Goal: Answer question/provide support: Share knowledge or assist other users

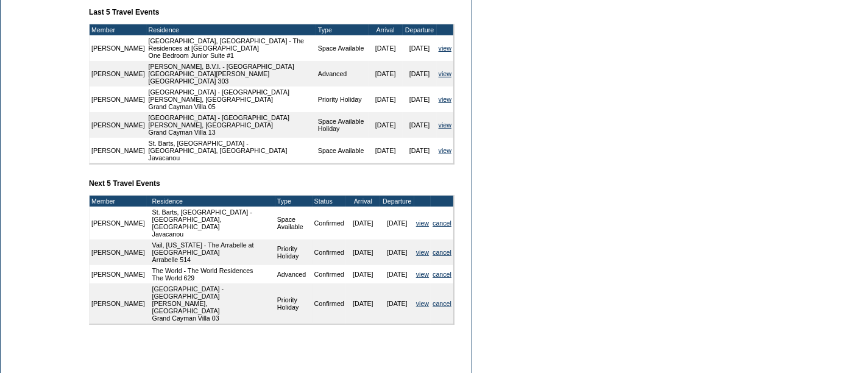
scroll to position [471, 0]
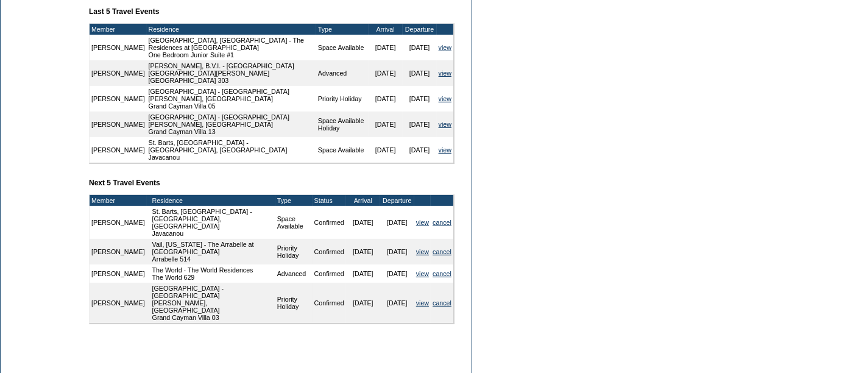
drag, startPoint x: 147, startPoint y: 204, endPoint x: 281, endPoint y: 208, distance: 133.5
click at [281, 208] on tr "Ami Jain St. Barts, West Indies - St. Barts, West Indies Javacanou Space Availa…" at bounding box center [272, 222] width 364 height 33
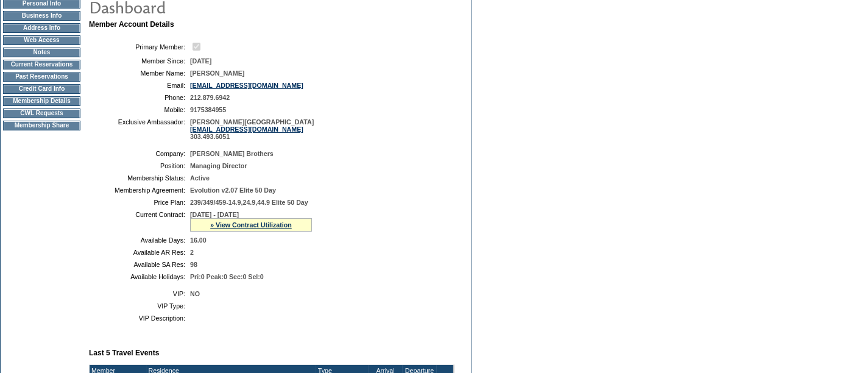
scroll to position [0, 0]
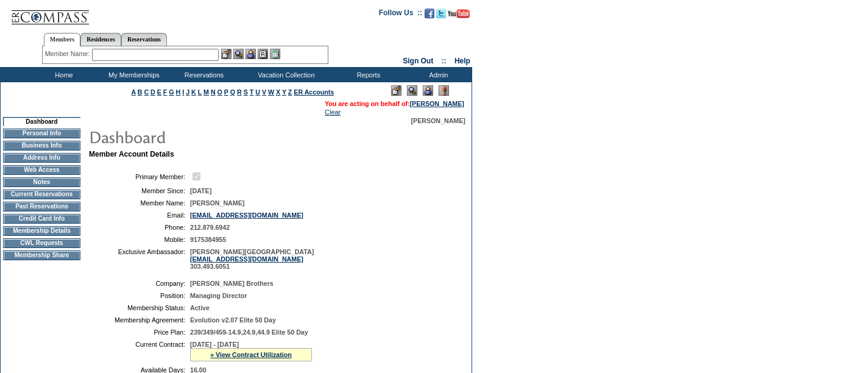
click at [427, 88] on img at bounding box center [428, 90] width 10 height 10
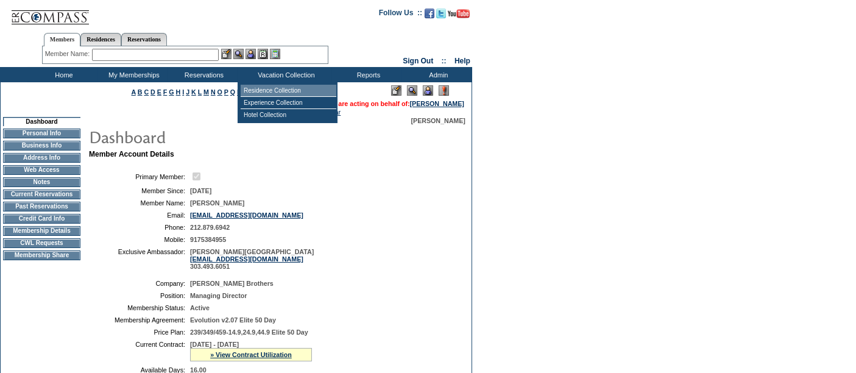
click at [279, 87] on td "Residence Collection" at bounding box center [289, 91] width 96 height 12
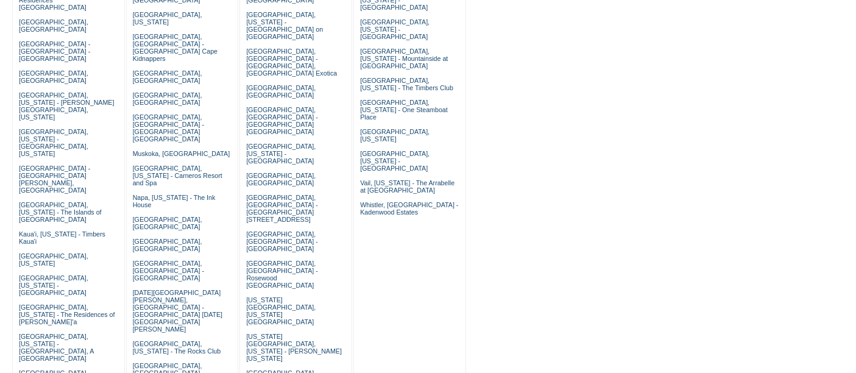
scroll to position [254, 0]
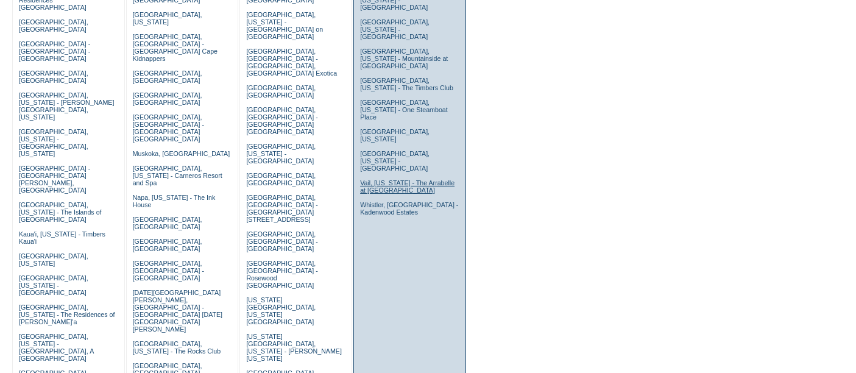
click at [384, 179] on link "Vail, [US_STATE] - The Arrabelle at [GEOGRAPHIC_DATA]" at bounding box center [407, 186] width 94 height 15
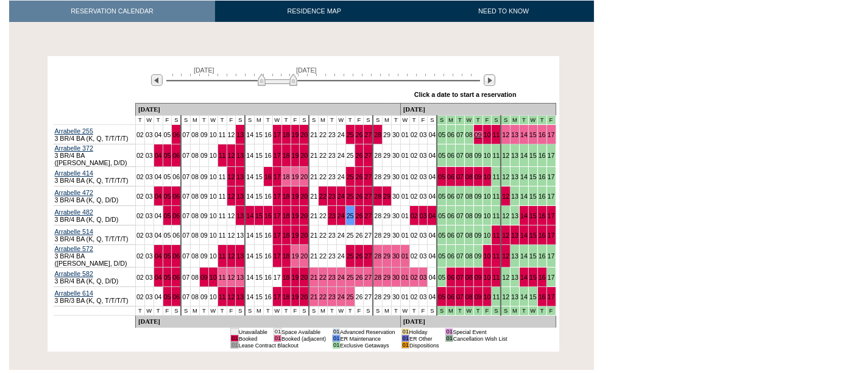
scroll to position [202, 0]
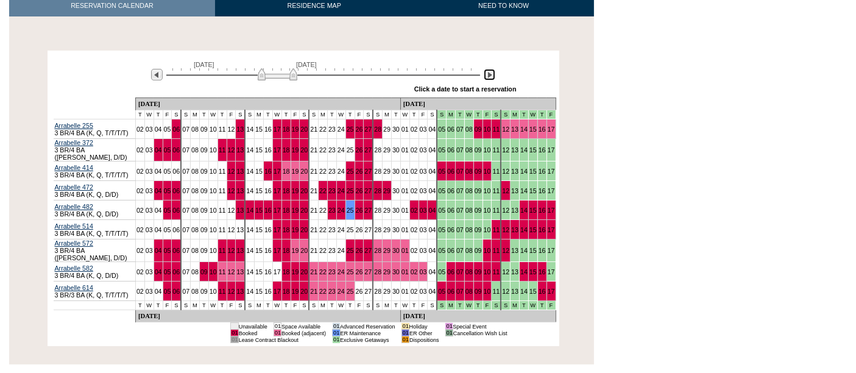
click at [490, 76] on img at bounding box center [490, 75] width 12 height 12
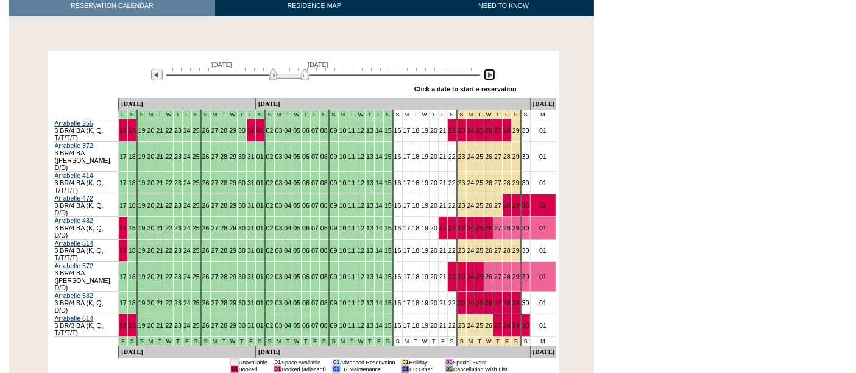
click at [490, 76] on img at bounding box center [490, 75] width 12 height 12
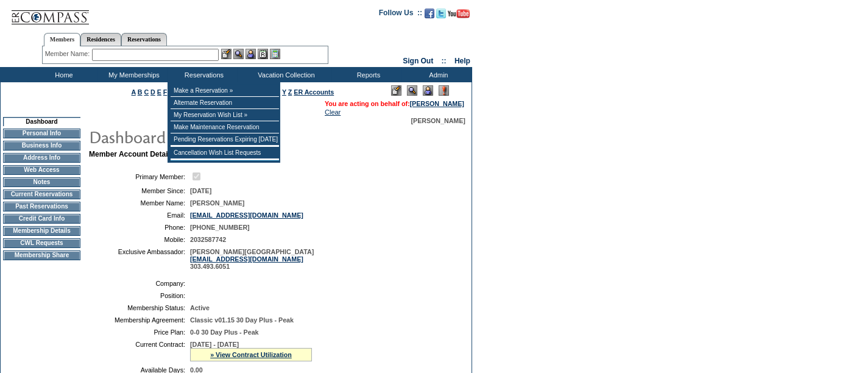
click at [183, 54] on input "text" at bounding box center [155, 55] width 127 height 12
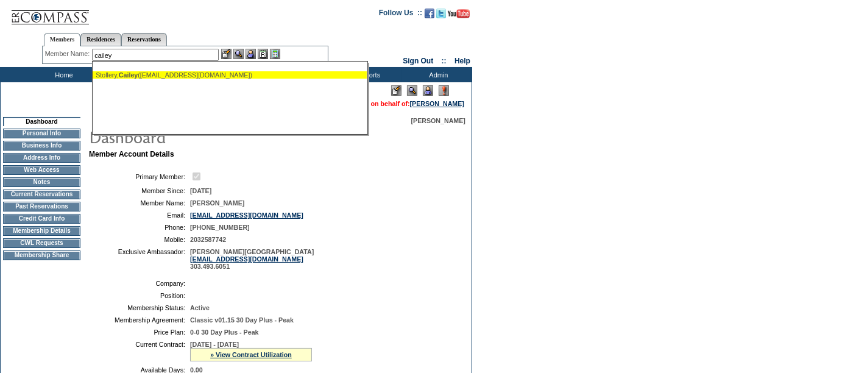
click at [138, 74] on span "Cailey" at bounding box center [128, 74] width 19 height 7
type input "[PERSON_NAME] ([EMAIL_ADDRESS][DOMAIN_NAME])"
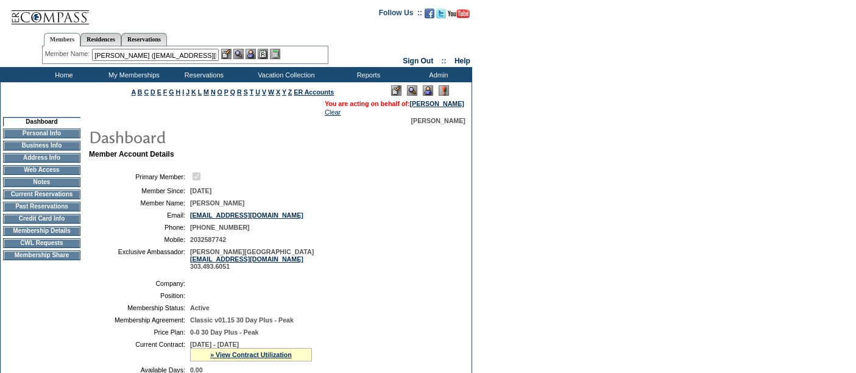
click at [254, 54] on img at bounding box center [251, 54] width 10 height 10
click at [242, 55] on img at bounding box center [238, 54] width 10 height 10
